Goal: Communication & Community: Answer question/provide support

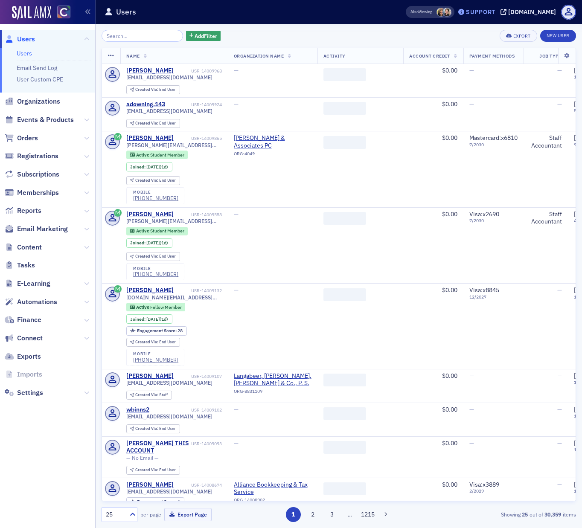
click at [495, 11] on div "Support" at bounding box center [480, 12] width 29 height 8
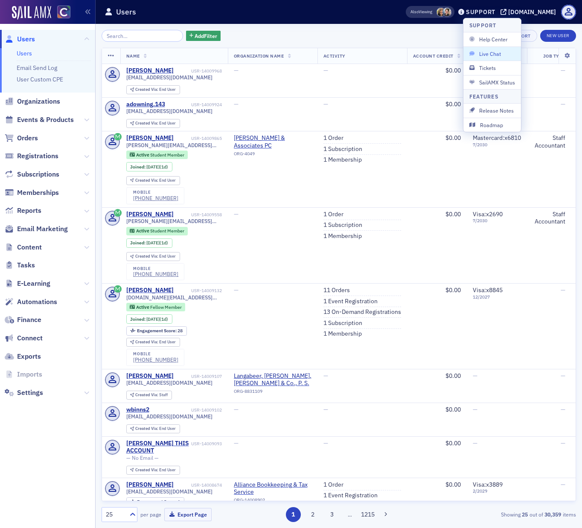
click at [492, 55] on span "Live Chat" at bounding box center [492, 54] width 46 height 8
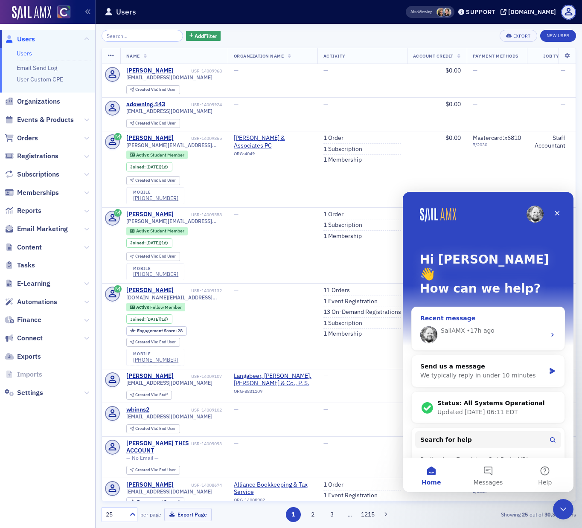
click at [547, 320] on div "SailAMX • 17h ago" at bounding box center [488, 335] width 153 height 31
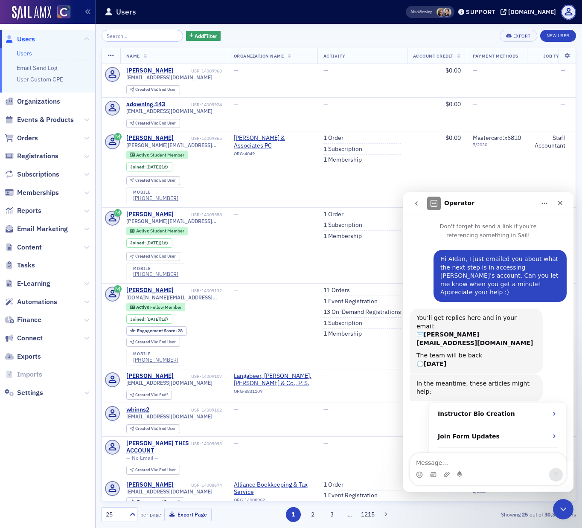
scroll to position [14, 0]
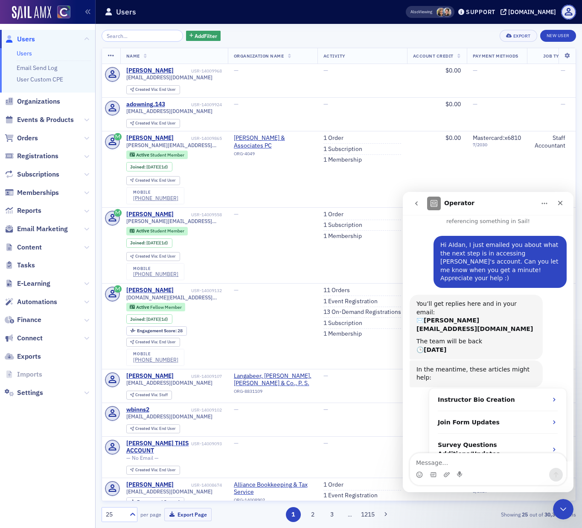
click at [464, 463] on textarea "Message…" at bounding box center [488, 461] width 156 height 15
drag, startPoint x: 551, startPoint y: 463, endPoint x: 451, endPoint y: 462, distance: 99.8
click at [451, 462] on textarea "Hello [PERSON_NAME], how do I add the delegated account" at bounding box center [488, 456] width 156 height 23
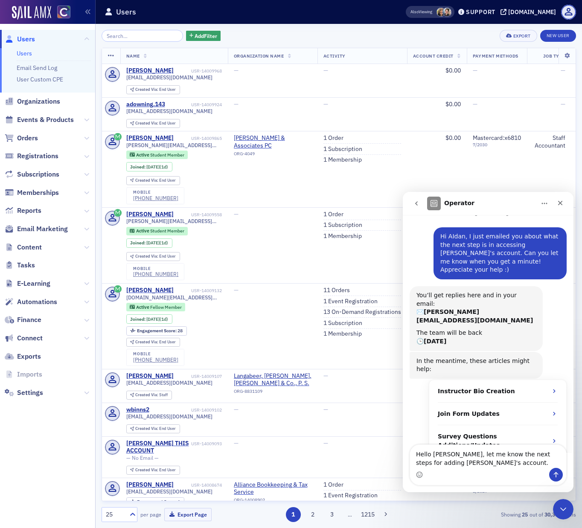
click at [451, 454] on textarea "Hello [PERSON_NAME], let me know the next steps for adding [PERSON_NAME]'s acco…" at bounding box center [488, 456] width 156 height 23
type textarea "Hello [PERSON_NAME], when you have some time, please let me know the next steps…"
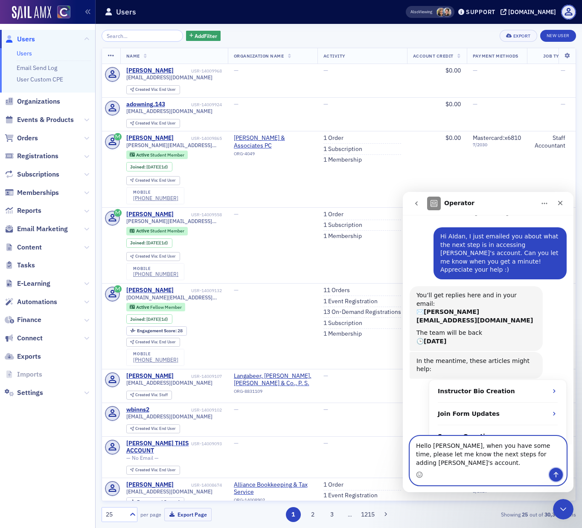
click at [559, 477] on icon "Send a message…" at bounding box center [556, 474] width 7 height 7
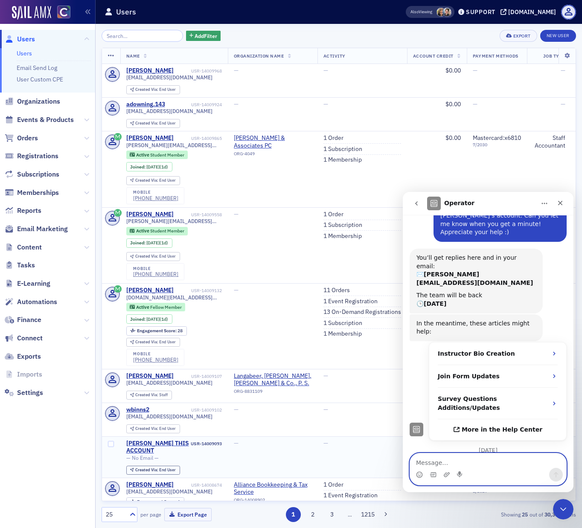
scroll to position [79, 0]
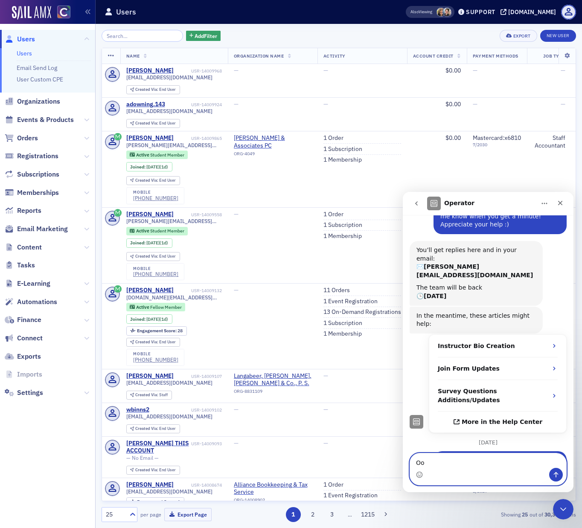
type textarea "O"
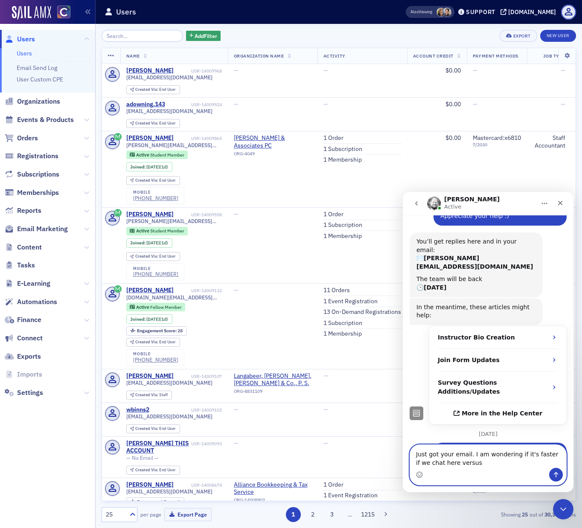
scroll to position [163, 0]
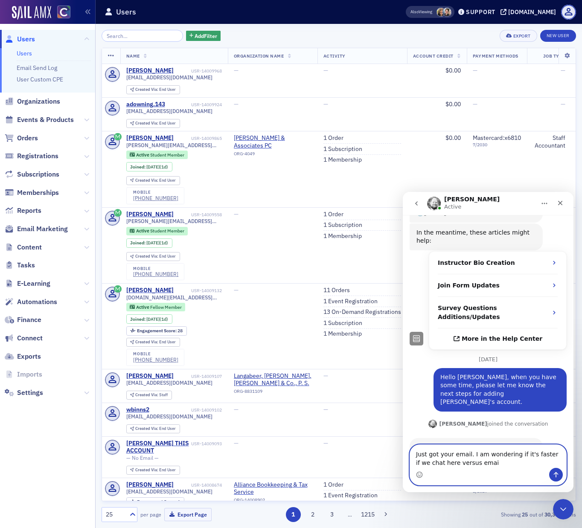
type textarea "Just got your email. I am wondering if it's faster if we chat here versus email"
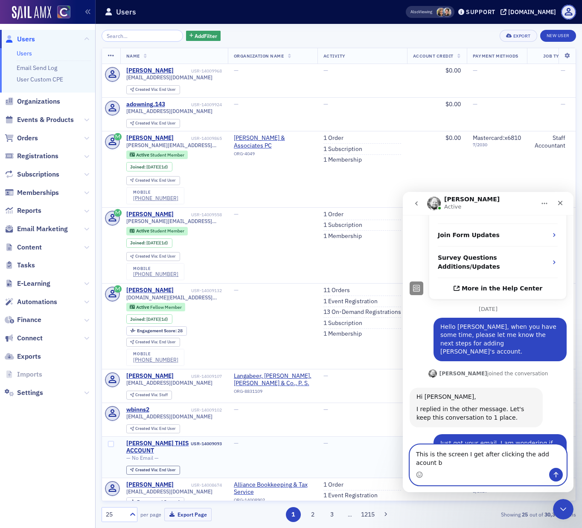
scroll to position [221, 0]
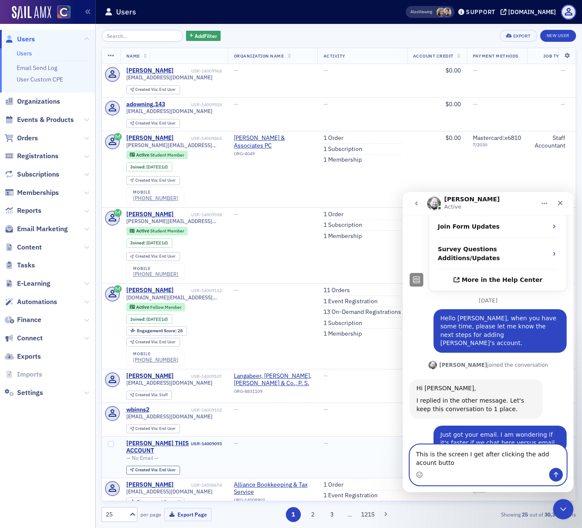
type textarea "This is the screen I get after clicking the add acount button"
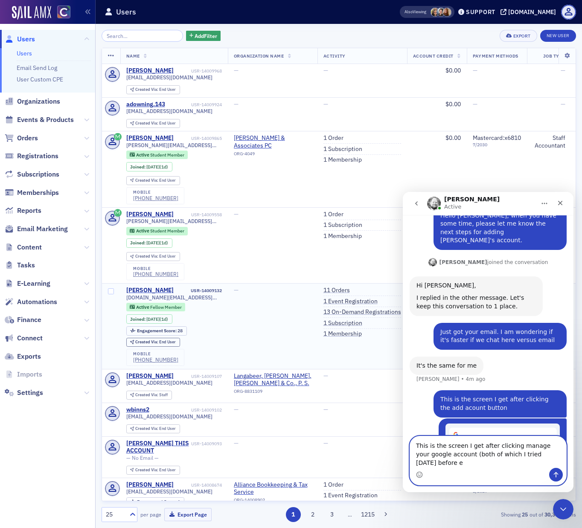
scroll to position [333, 0]
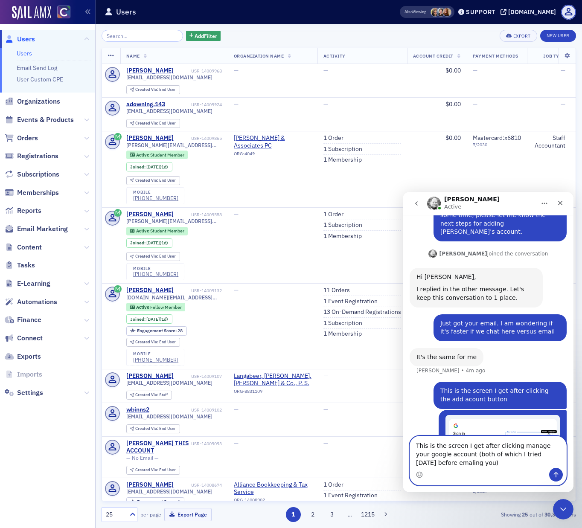
click at [448, 464] on textarea "This is the screen I get after clicking manage your google account (both of whi…" at bounding box center [488, 453] width 156 height 32
click at [477, 462] on textarea "This is the screen I get after clicking manage your Google account (both of whi…" at bounding box center [488, 453] width 156 height 32
type textarea "This is the screen I get after clicking manage your Google account (both of whi…"
click at [557, 477] on icon "Send a message…" at bounding box center [556, 474] width 7 height 7
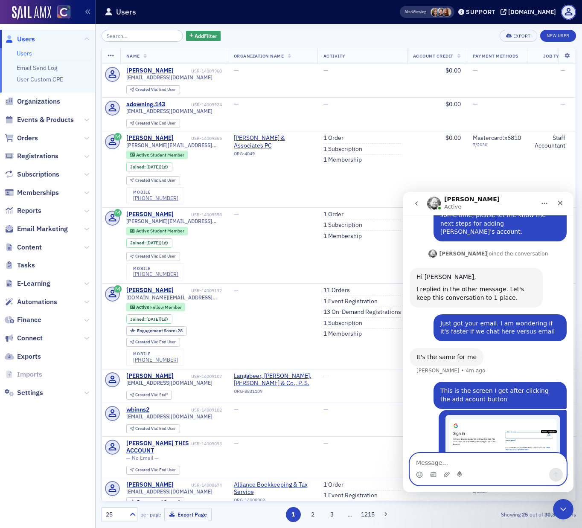
scroll to position [361, 0]
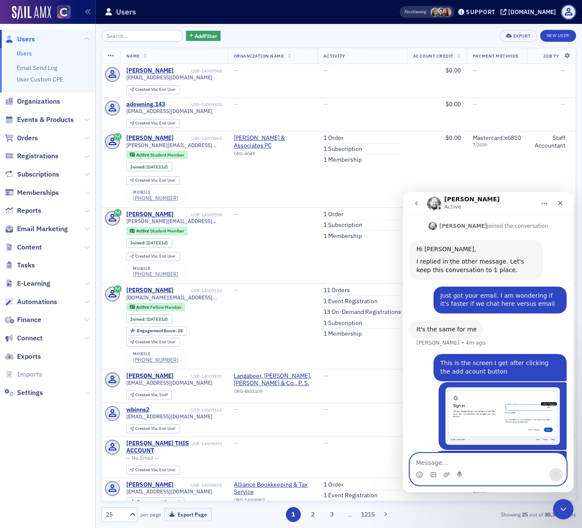
click at [498, 466] on textarea "Message…" at bounding box center [488, 461] width 156 height 15
paste textarea "Screenshot [DATE] 10.13.24 AM"
type textarea "Screenshot [DATE] 10.13.24 AM"
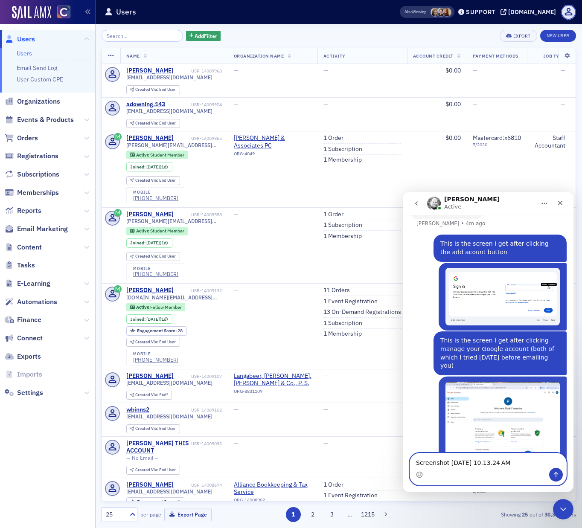
scroll to position [481, 0]
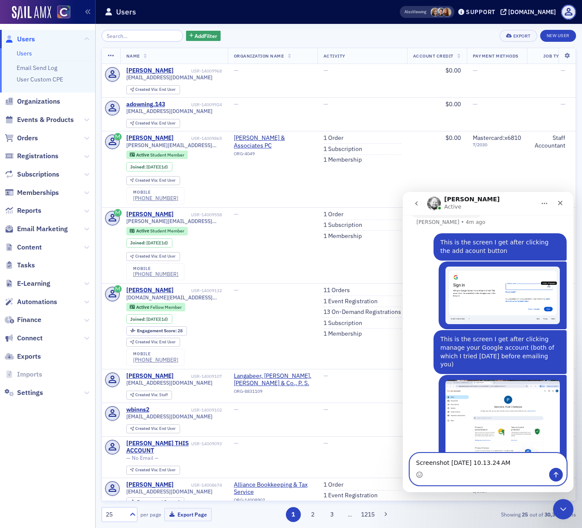
drag, startPoint x: 532, startPoint y: 464, endPoint x: 410, endPoint y: 461, distance: 122.1
click at [410, 461] on textarea "Screenshot [DATE] 10.13.24 AM" at bounding box center [488, 461] width 156 height 15
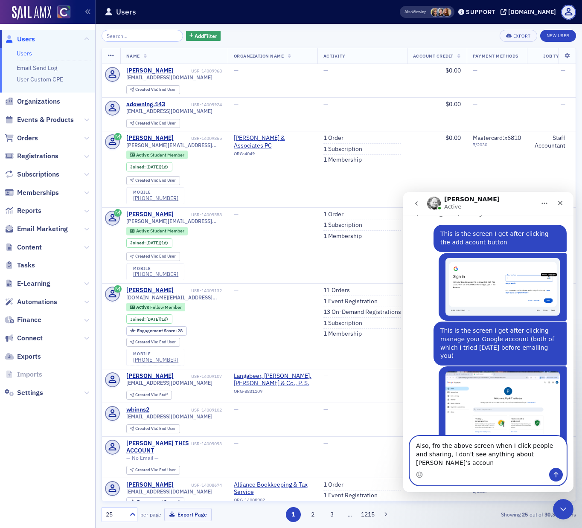
type textarea "Also, fro the above screen when I click people and sharing, I don't see anythin…"
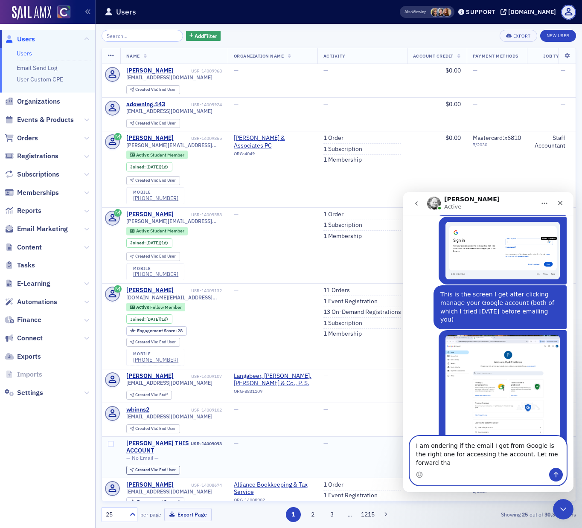
scroll to position [535, 0]
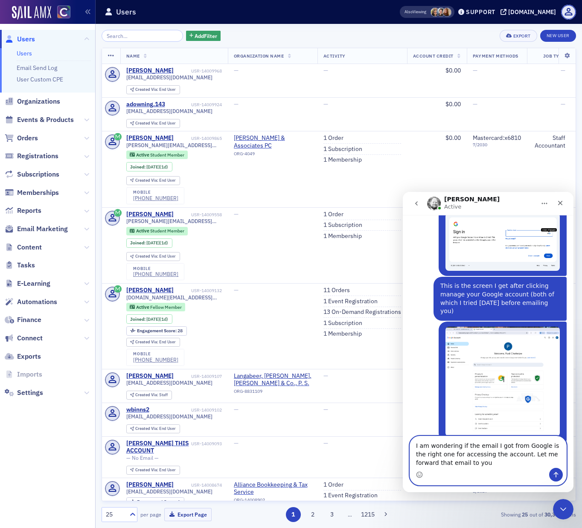
type textarea "I am wondering if the email I got from Google is the right one for accessing th…"
click at [553, 474] on icon "Send a message…" at bounding box center [556, 474] width 7 height 7
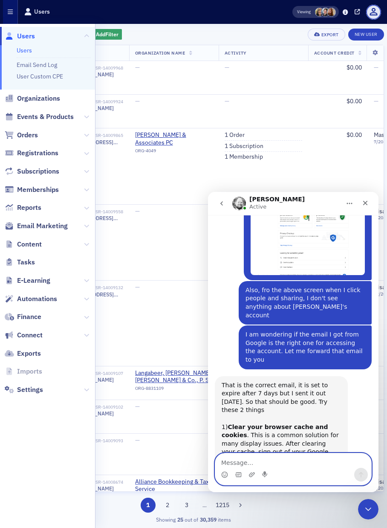
scroll to position [688, 0]
click at [272, 466] on textarea "Message…" at bounding box center [293, 461] width 156 height 15
type textarea "Sounds good, thanks. Let me try these steps"
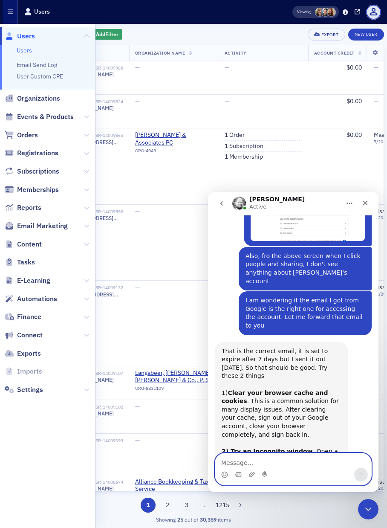
scroll to position [754, 0]
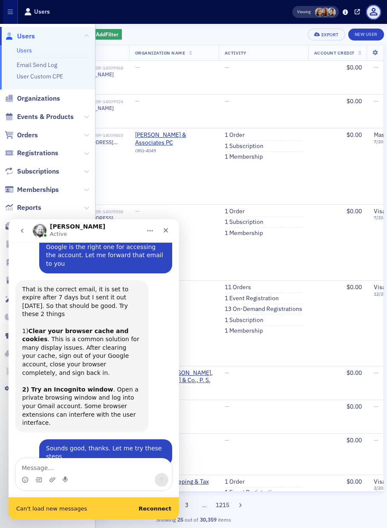
scroll to position [811, 0]
